Goal: Navigation & Orientation: Find specific page/section

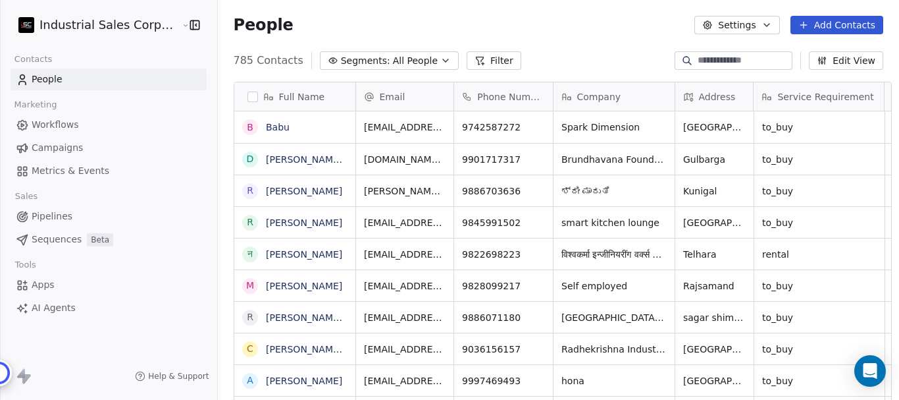
scroll to position [342, 680]
click at [63, 148] on span "Campaigns" at bounding box center [57, 148] width 51 height 14
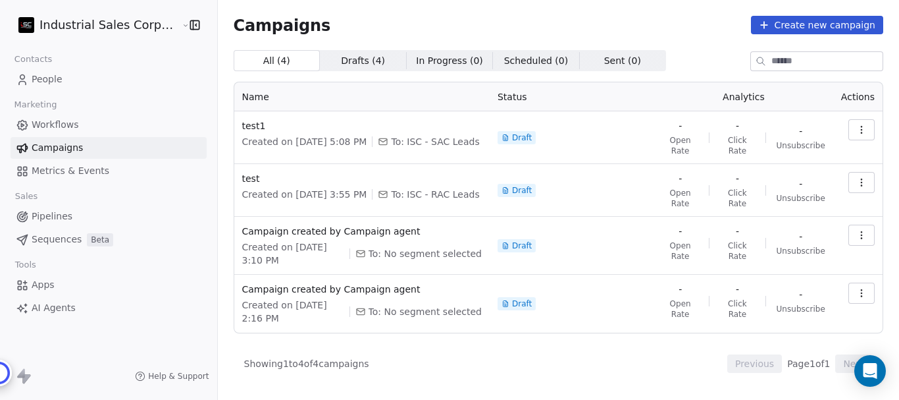
click at [65, 169] on span "Metrics & Events" at bounding box center [71, 171] width 78 height 14
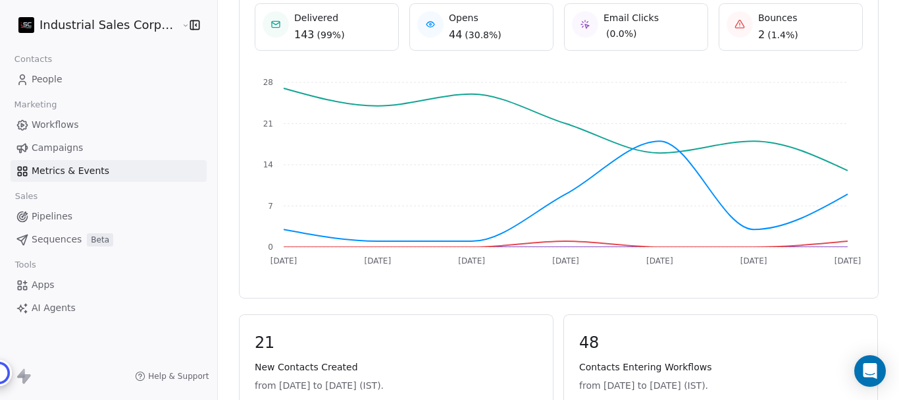
scroll to position [198, 0]
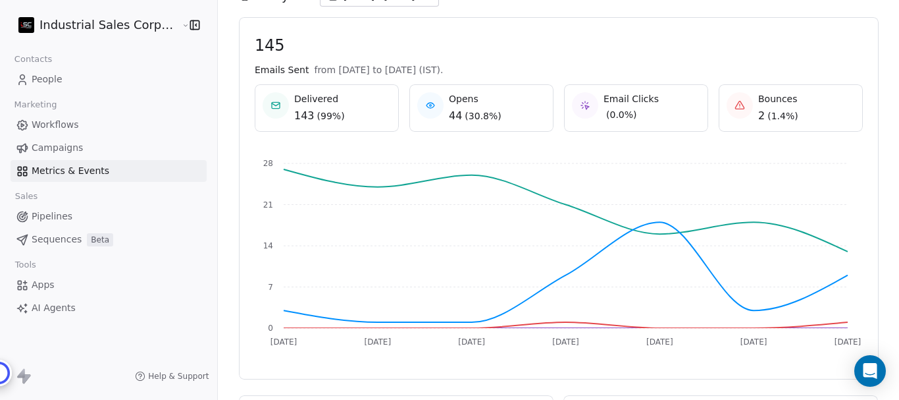
click at [68, 146] on span "Campaigns" at bounding box center [57, 148] width 51 height 14
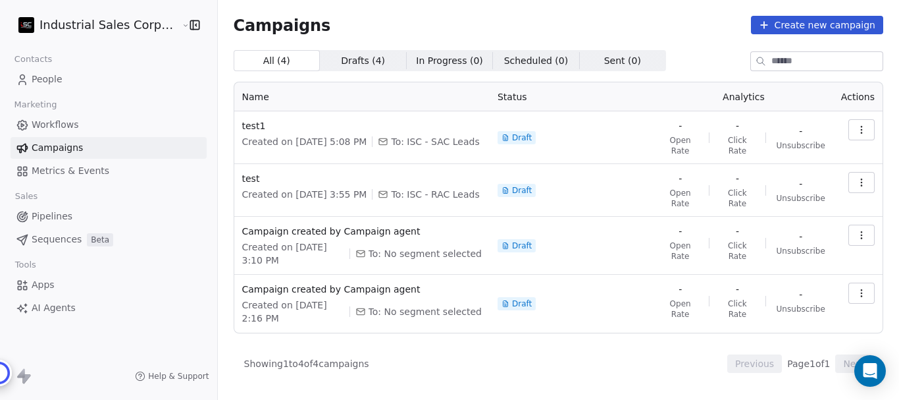
click at [58, 124] on span "Workflows" at bounding box center [55, 125] width 47 height 14
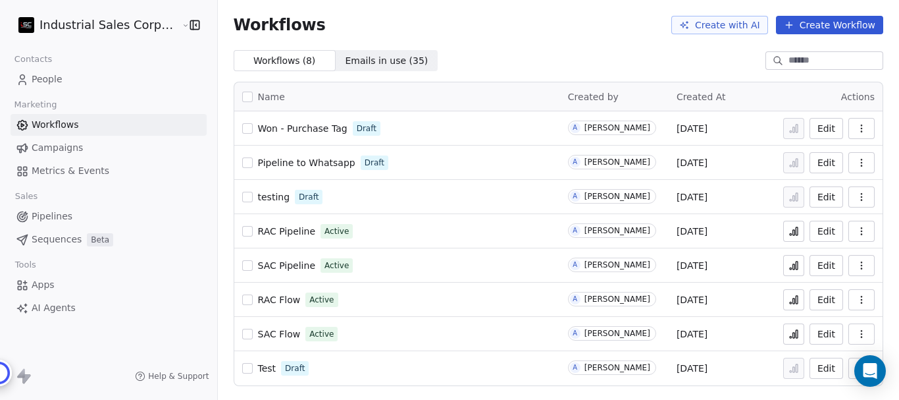
click at [792, 299] on icon at bounding box center [794, 299] width 11 height 11
click at [65, 171] on span "Metrics & Events" at bounding box center [71, 171] width 78 height 14
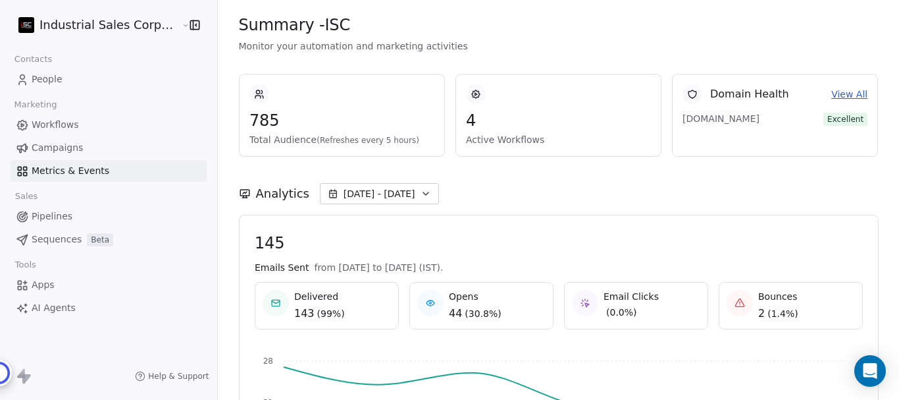
click at [851, 97] on link "View All" at bounding box center [850, 95] width 36 height 14
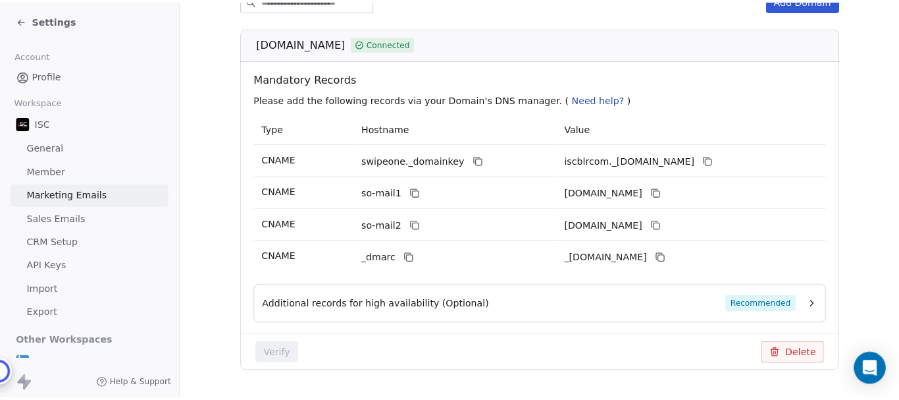
scroll to position [246, 0]
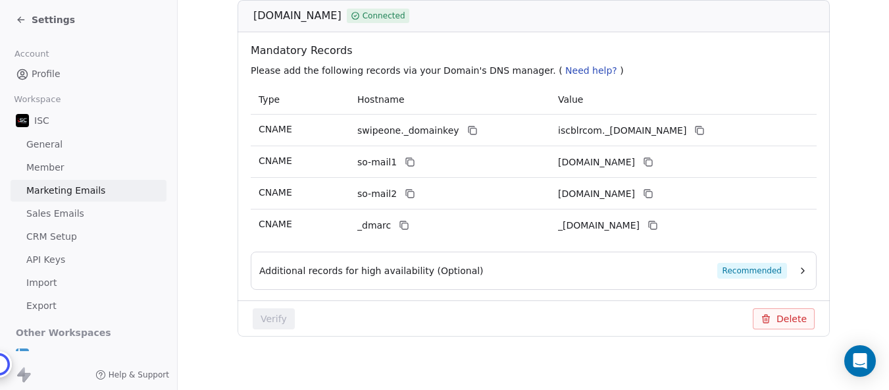
click at [22, 16] on icon at bounding box center [21, 19] width 11 height 11
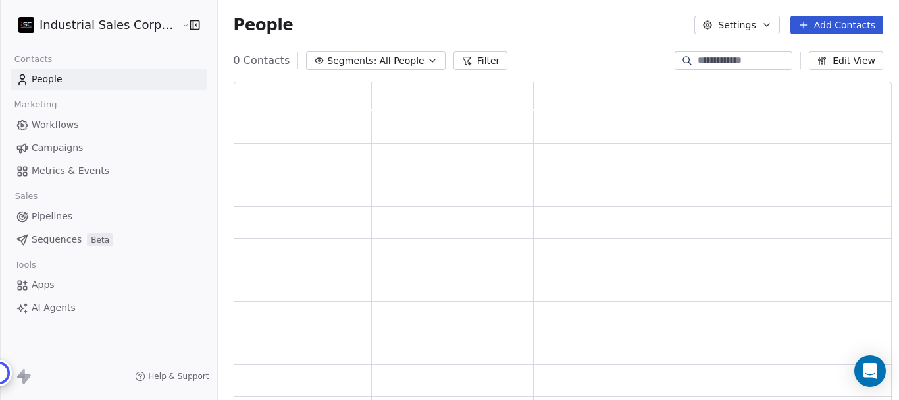
scroll to position [310, 649]
click at [84, 171] on span "Metrics & Events" at bounding box center [71, 171] width 78 height 14
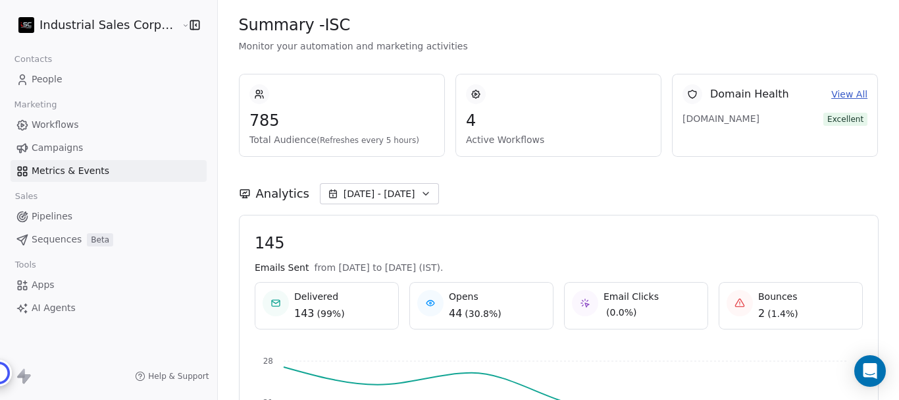
click at [356, 271] on span "from Sep 19th 2025 to Sep 25th 2025 (IST)." at bounding box center [378, 267] width 129 height 13
click at [165, 26] on html "Industrial Sales Corporation (ISC) Contacts People Marketing Workflows Campaign…" at bounding box center [449, 200] width 899 height 400
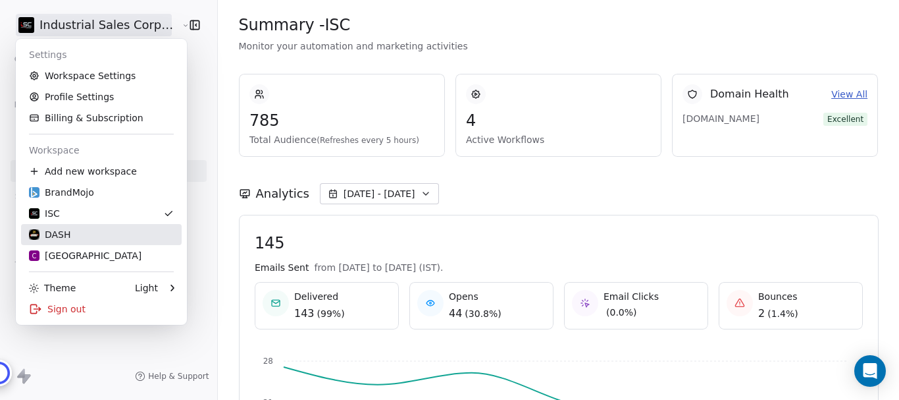
click at [49, 233] on div "DASH" at bounding box center [50, 234] width 42 height 13
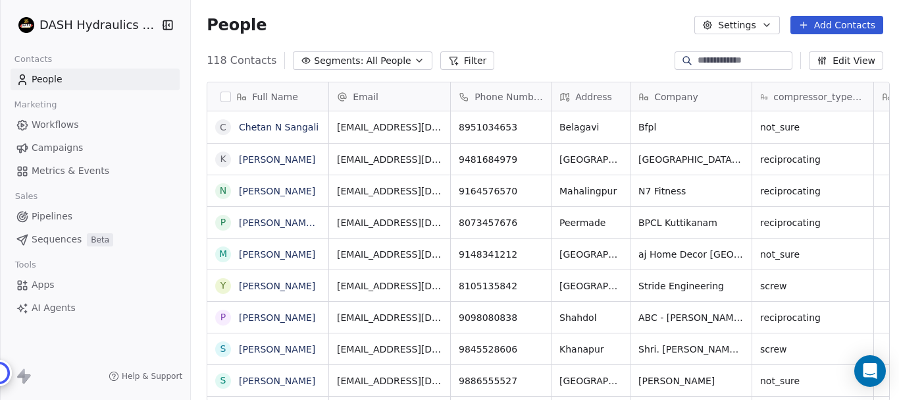
scroll to position [342, 706]
click at [72, 124] on span "Workflows" at bounding box center [55, 125] width 47 height 14
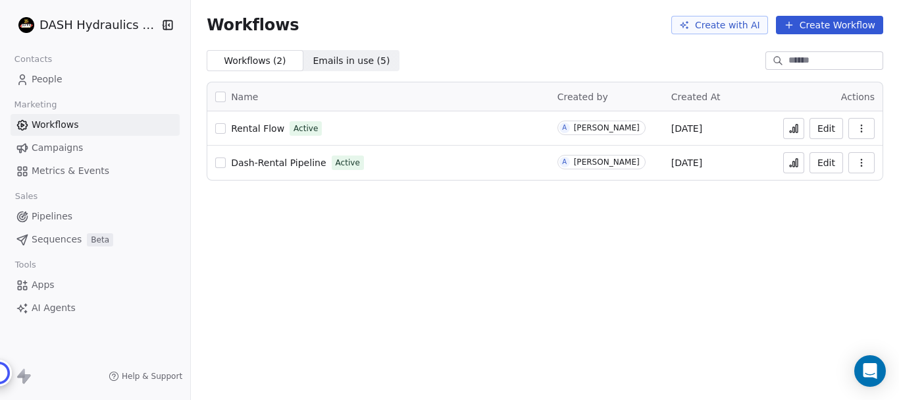
click at [74, 149] on span "Campaigns" at bounding box center [57, 148] width 51 height 14
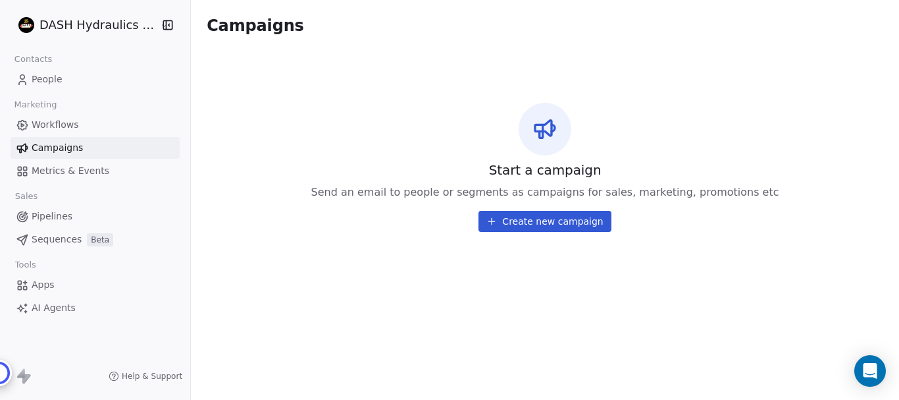
click at [72, 171] on span "Metrics & Events" at bounding box center [71, 171] width 78 height 14
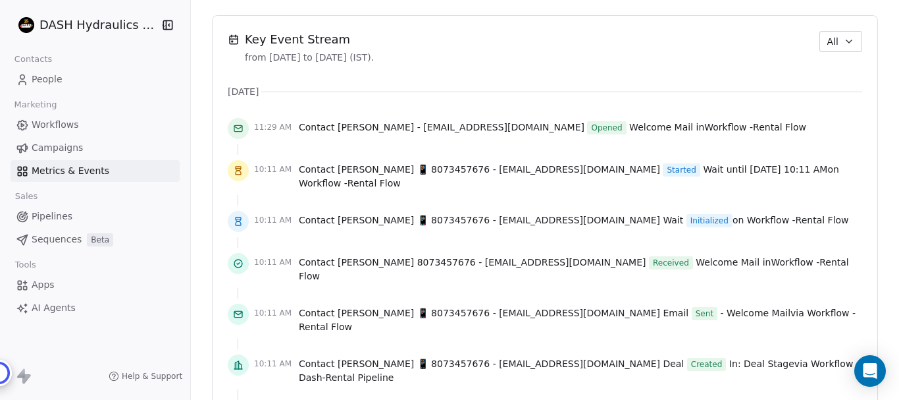
scroll to position [922, 0]
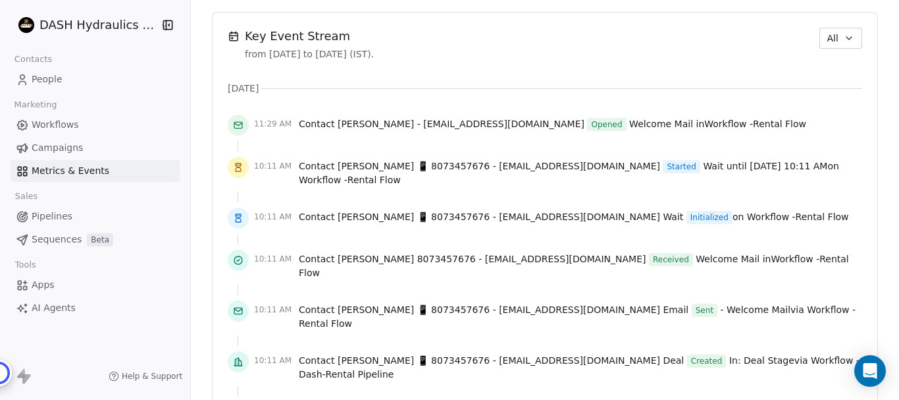
click at [70, 124] on span "Workflows" at bounding box center [55, 125] width 47 height 14
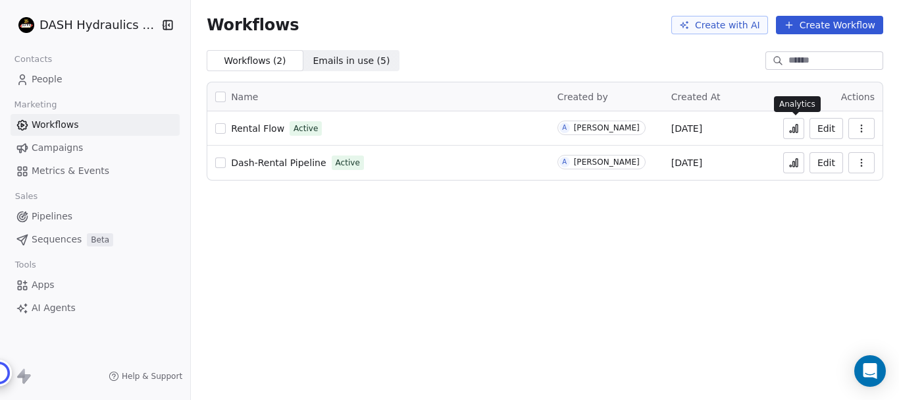
click at [795, 130] on icon at bounding box center [794, 129] width 2 height 5
click at [105, 25] on html "DASH Hydraulics Pvt. Ltd. Contacts People Marketing Workflows Campaigns Metrics…" at bounding box center [449, 200] width 899 height 400
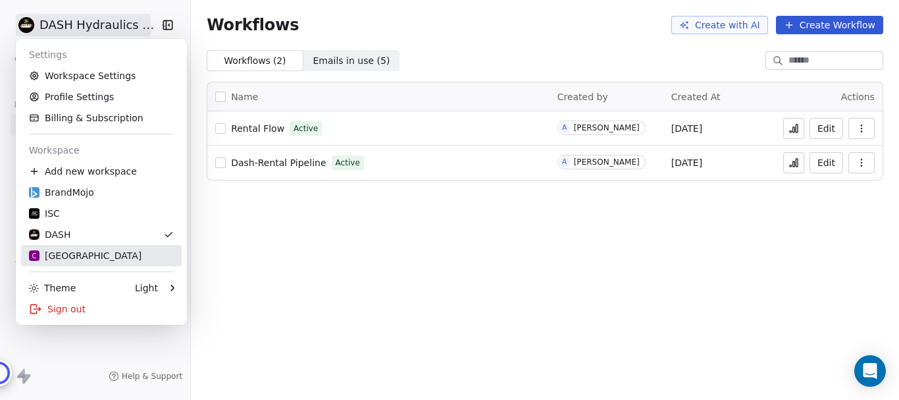
click at [80, 255] on div "C Chitrakoota School" at bounding box center [85, 255] width 113 height 13
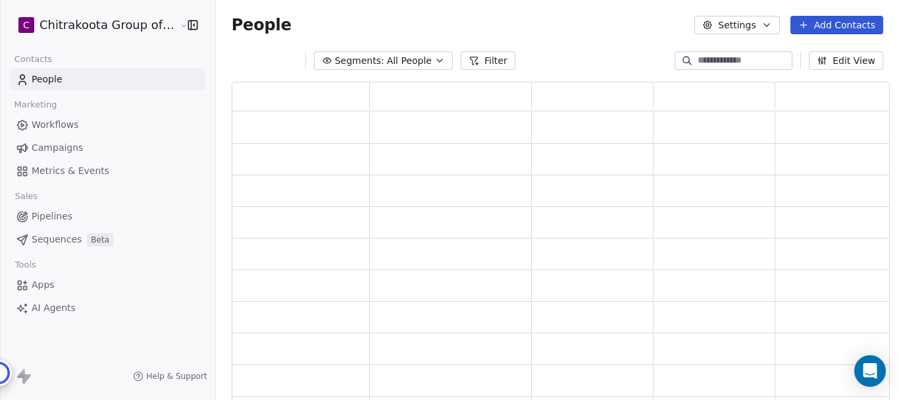
scroll to position [310, 649]
click at [55, 174] on span "Metrics & Events" at bounding box center [71, 171] width 78 height 14
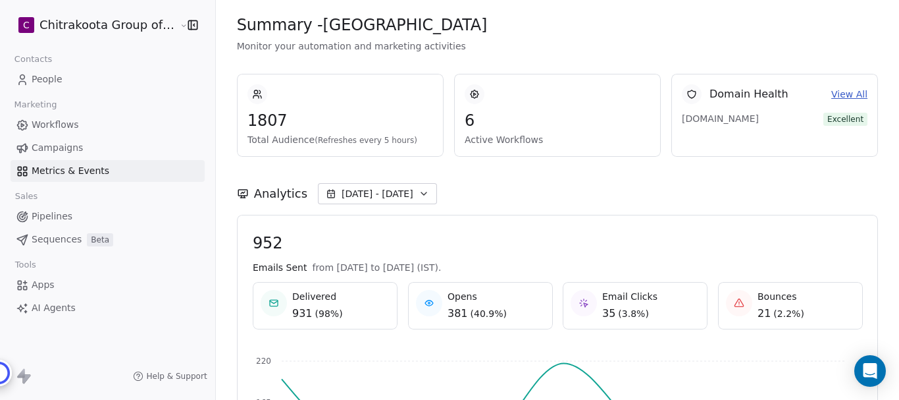
click at [326, 134] on span "Total Audience (Refreshes every 5 hours)" at bounding box center [341, 139] width 186 height 13
click at [321, 137] on span "(Refreshes every 5 hours)" at bounding box center [366, 140] width 103 height 9
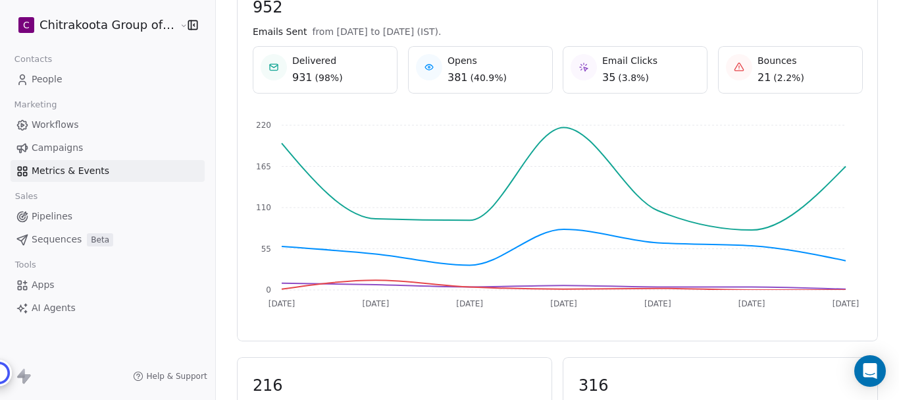
scroll to position [198, 0]
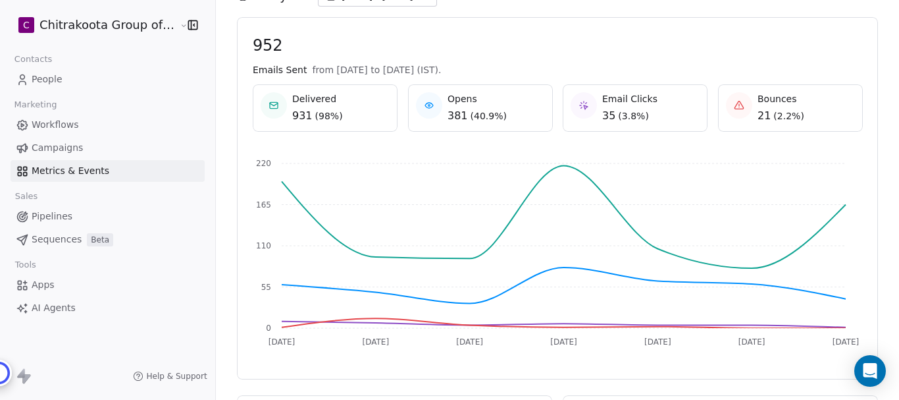
click at [71, 127] on span "Workflows" at bounding box center [55, 125] width 47 height 14
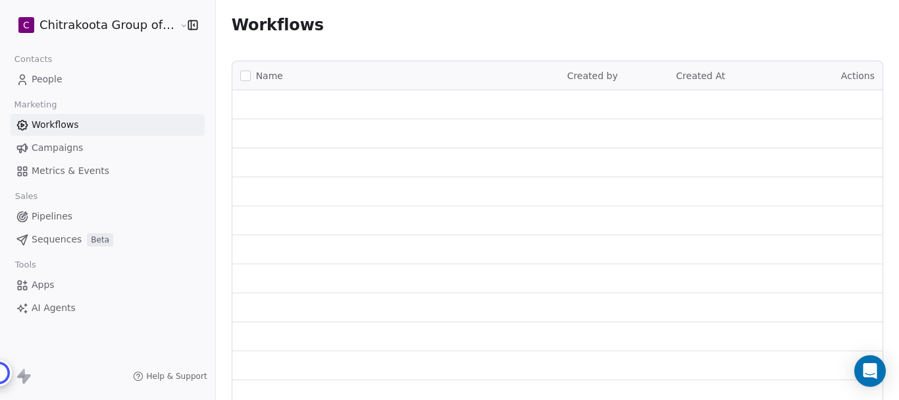
click at [65, 149] on span "Campaigns" at bounding box center [57, 148] width 51 height 14
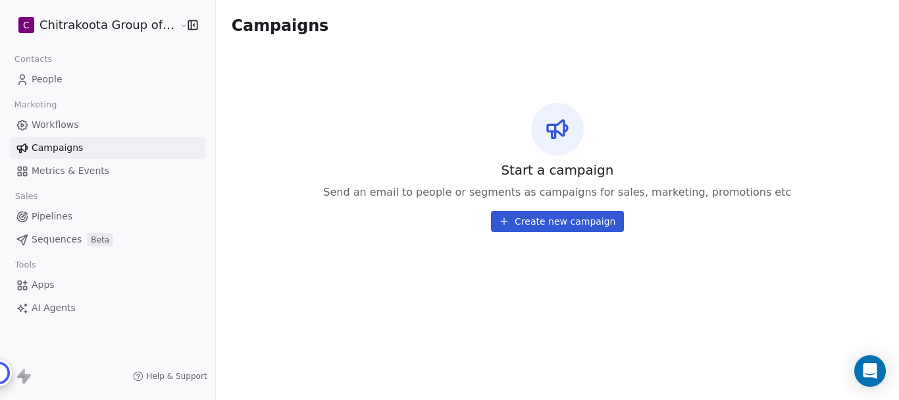
click at [69, 122] on span "Workflows" at bounding box center [55, 125] width 47 height 14
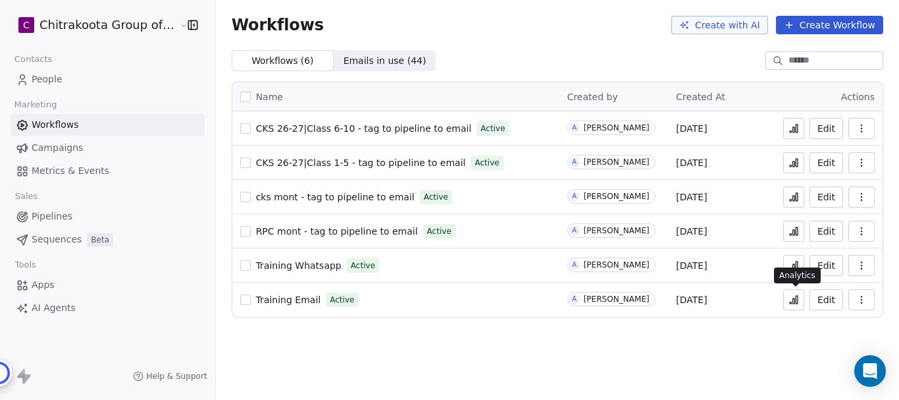
click at [797, 297] on icon at bounding box center [794, 299] width 11 height 11
click at [795, 229] on icon at bounding box center [794, 231] width 11 height 11
